Goal: Task Accomplishment & Management: Use online tool/utility

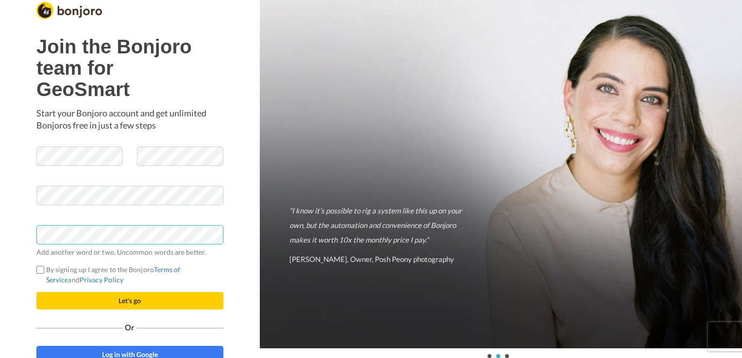
click at [36, 292] on button "Let's go" at bounding box center [129, 300] width 187 height 17
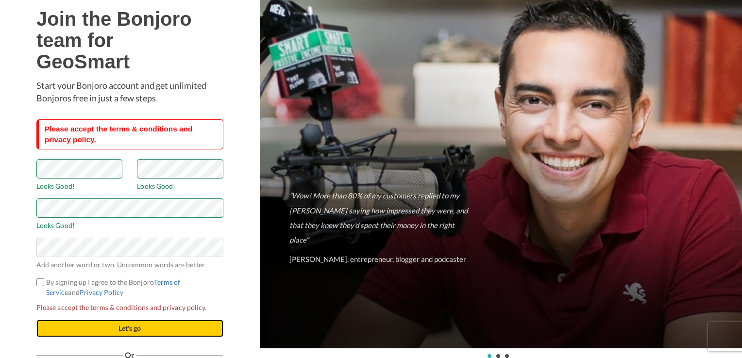
click at [179, 330] on button "Let's go" at bounding box center [129, 328] width 187 height 17
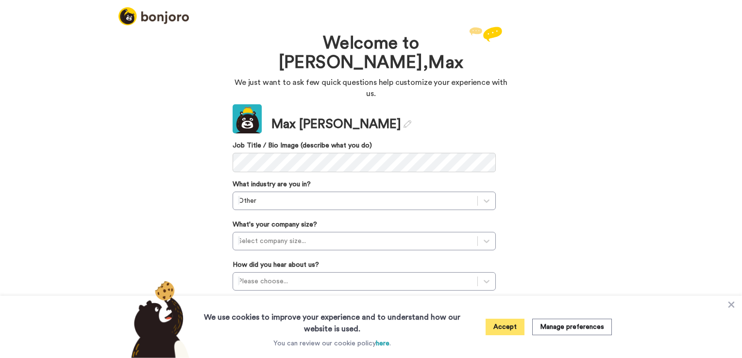
click at [513, 333] on button "Accept" at bounding box center [505, 327] width 39 height 17
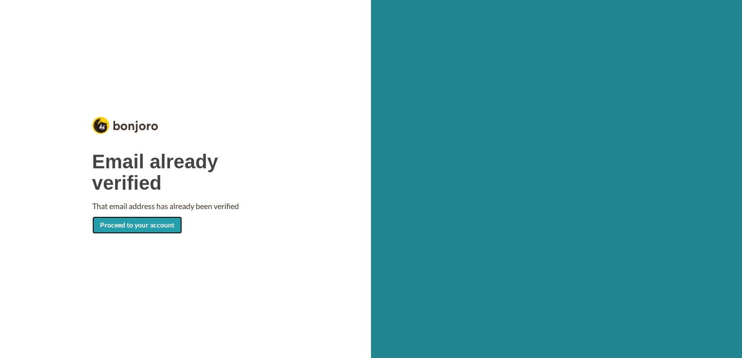
click at [120, 228] on link "Proceed to your account" at bounding box center [137, 225] width 90 height 17
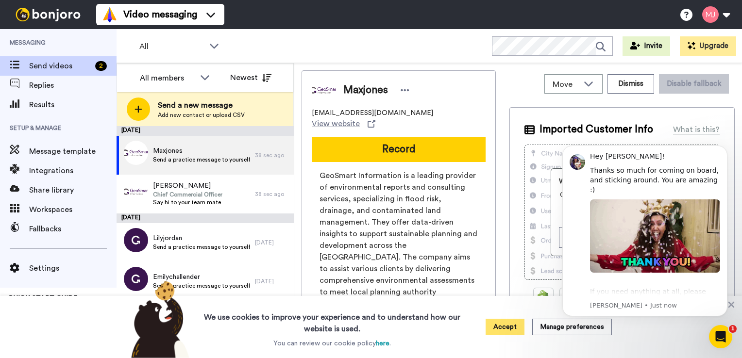
click at [517, 329] on button "Accept" at bounding box center [505, 327] width 39 height 17
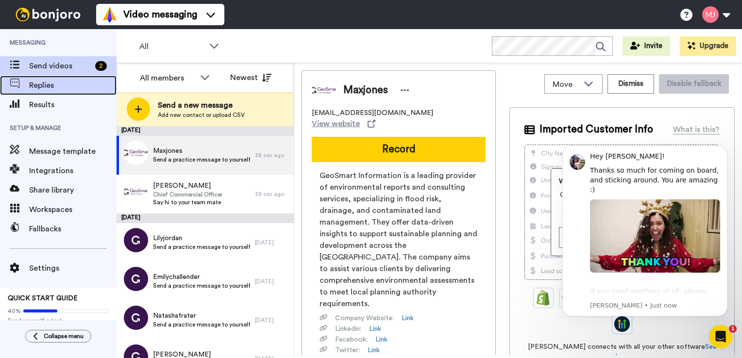
click at [53, 86] on span "Replies" at bounding box center [72, 86] width 87 height 12
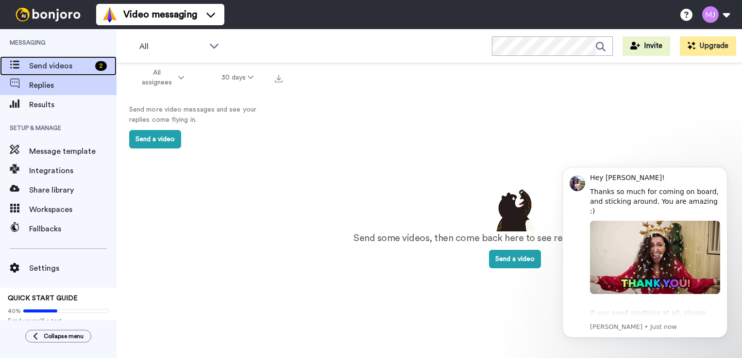
click at [37, 71] on span "Send videos" at bounding box center [60, 66] width 62 height 12
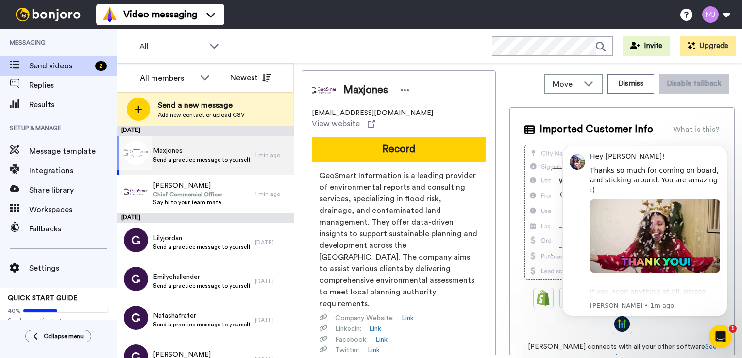
click at [181, 153] on span "Maxjones" at bounding box center [201, 151] width 97 height 10
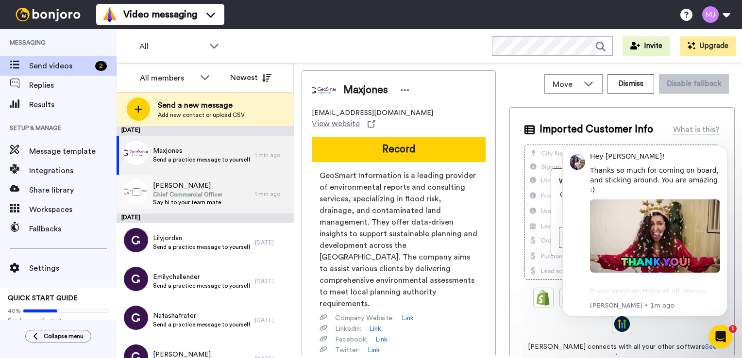
click at [177, 197] on span "Chief Commercial Officer" at bounding box center [187, 195] width 69 height 8
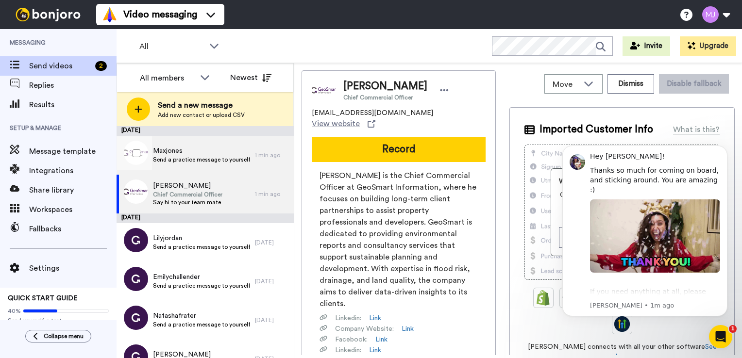
click at [191, 161] on span "Send a practice message to yourself" at bounding box center [201, 160] width 97 height 8
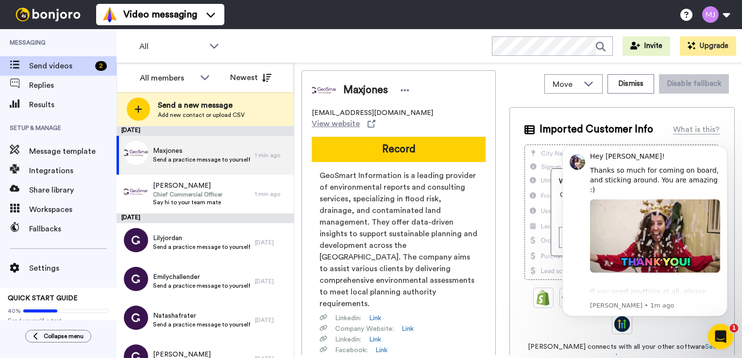
click at [725, 337] on icon "Open Intercom Messenger" at bounding box center [719, 336] width 16 height 16
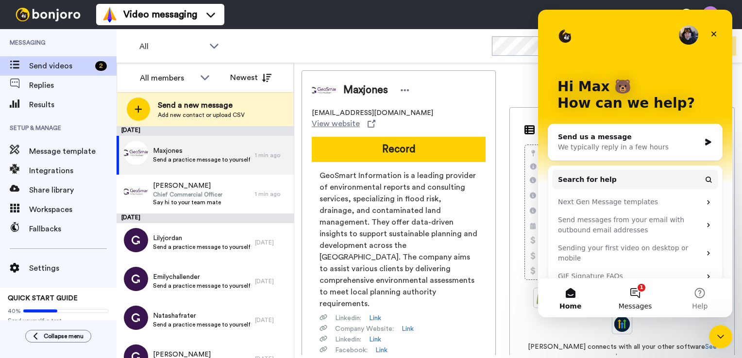
click at [643, 308] on span "Messages" at bounding box center [636, 306] width 34 height 7
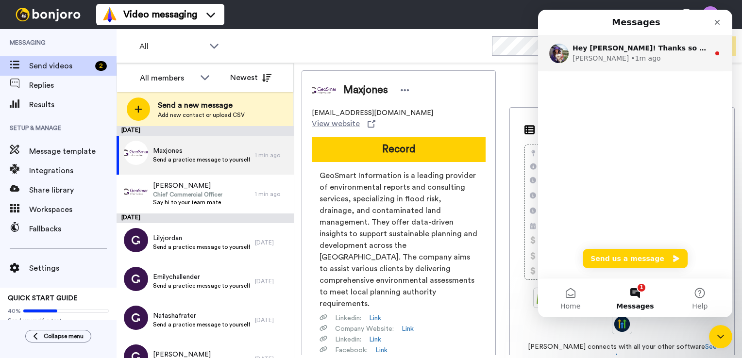
click at [561, 51] on img "Intercom messenger" at bounding box center [558, 53] width 19 height 19
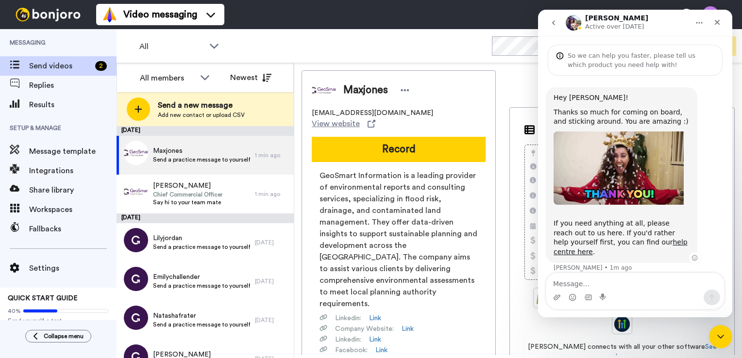
scroll to position [27, 0]
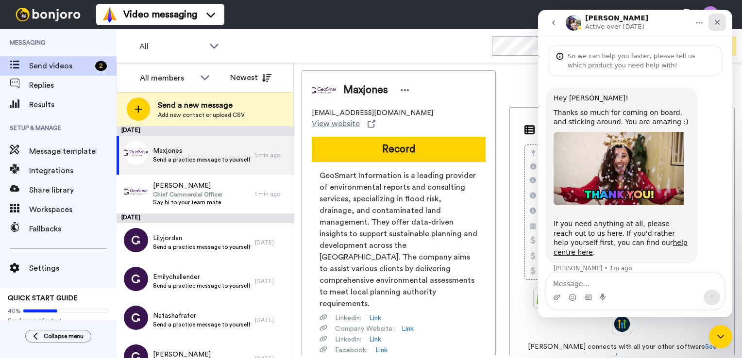
click at [716, 20] on icon "Close" at bounding box center [717, 22] width 8 height 8
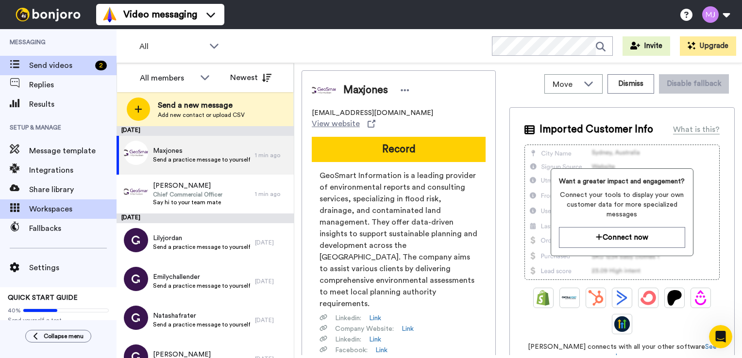
scroll to position [0, 0]
